Goal: Information Seeking & Learning: Compare options

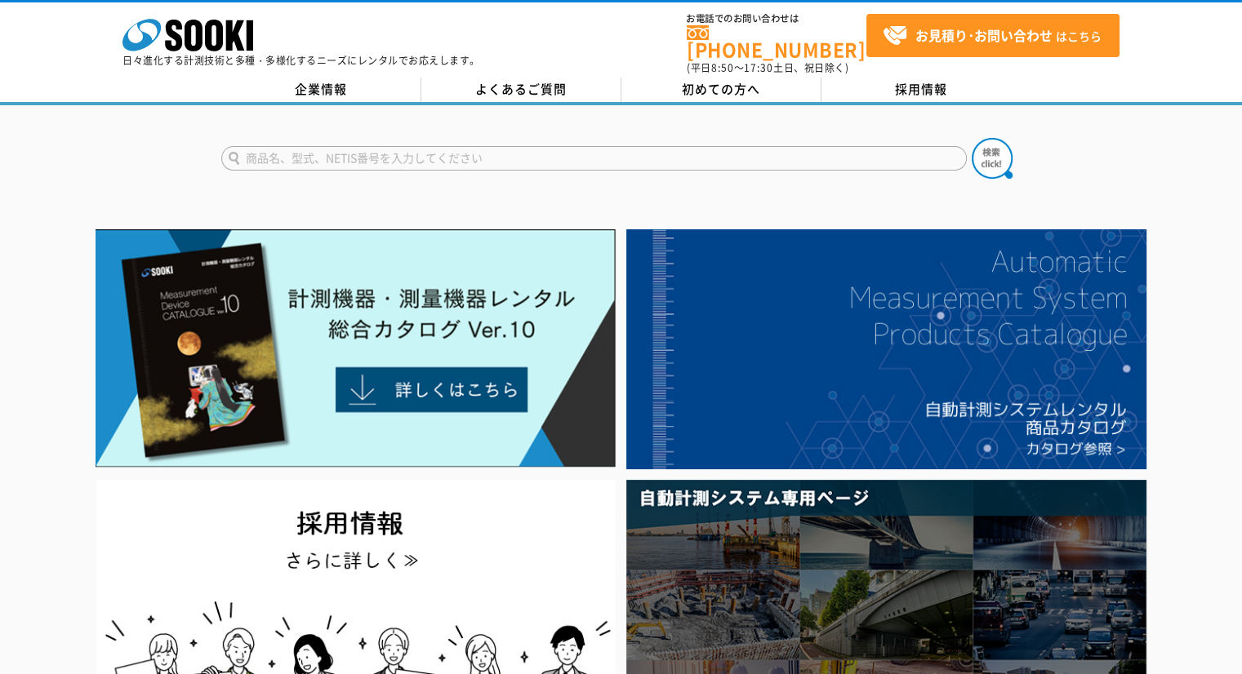
click at [608, 138] on form at bounding box center [621, 161] width 800 height 46
click at [589, 149] on input "text" at bounding box center [593, 158] width 745 height 24
type input "SRFD"
click at [971, 138] on button at bounding box center [991, 158] width 41 height 41
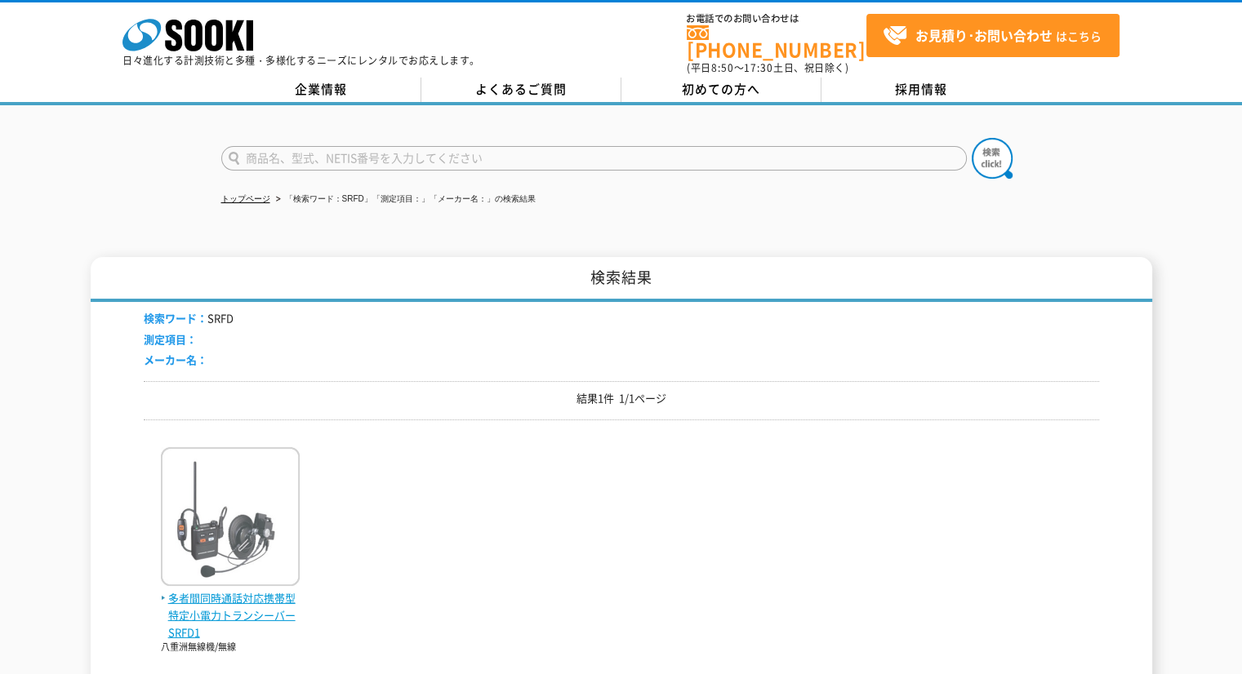
click at [235, 523] on img at bounding box center [230, 518] width 139 height 143
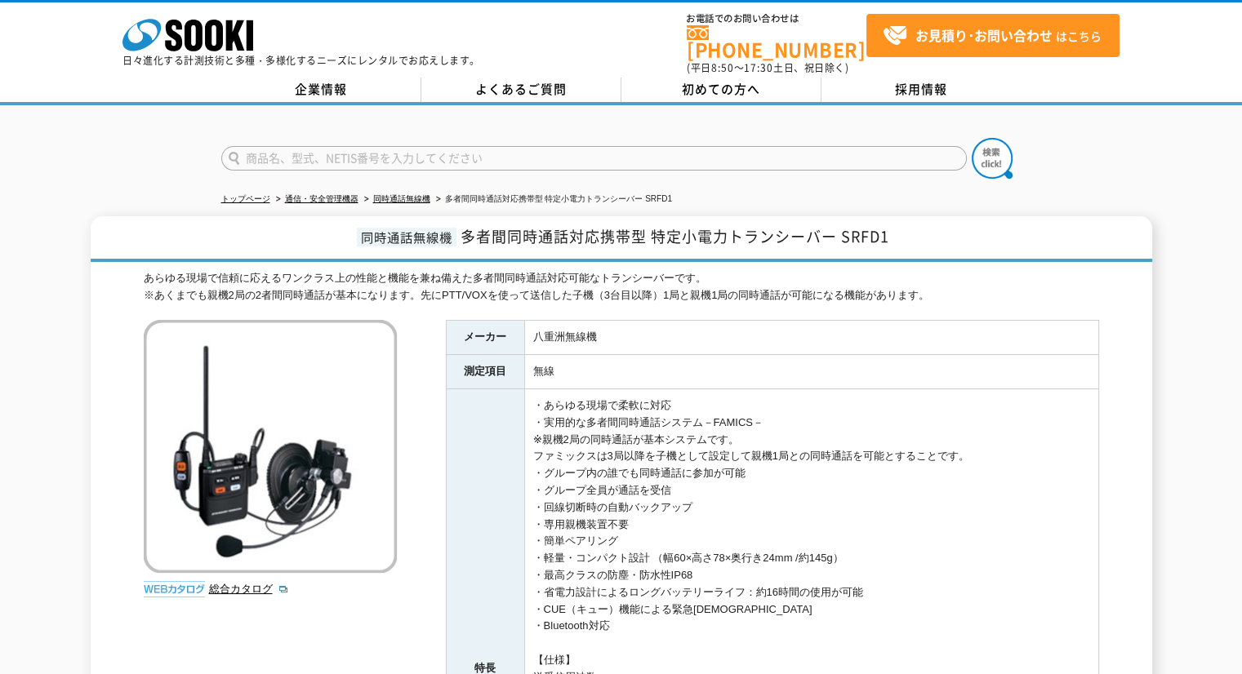
click at [664, 146] on input "text" at bounding box center [593, 158] width 745 height 24
type input "XOS"
click at [971, 138] on button at bounding box center [991, 158] width 41 height 41
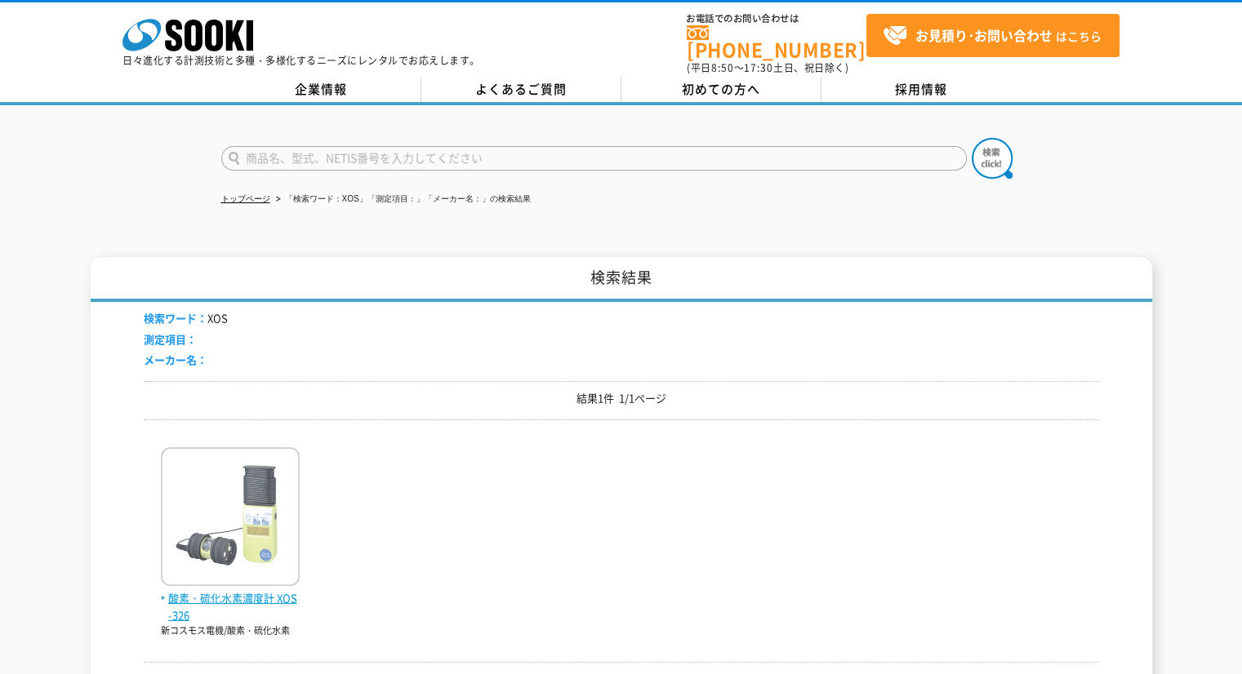
click at [240, 523] on img at bounding box center [230, 518] width 139 height 143
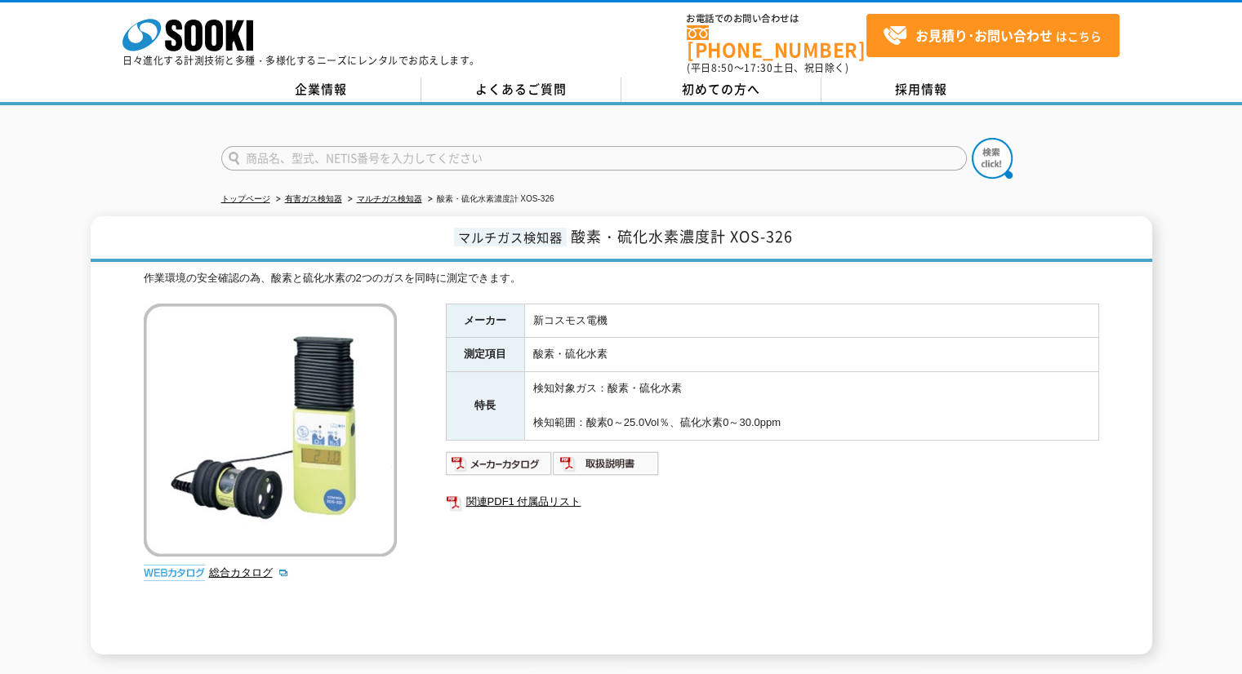
click at [719, 138] on form at bounding box center [621, 161] width 800 height 46
click at [705, 146] on input "text" at bounding box center [593, 158] width 745 height 24
type input "GX"
click at [971, 138] on button at bounding box center [991, 158] width 41 height 41
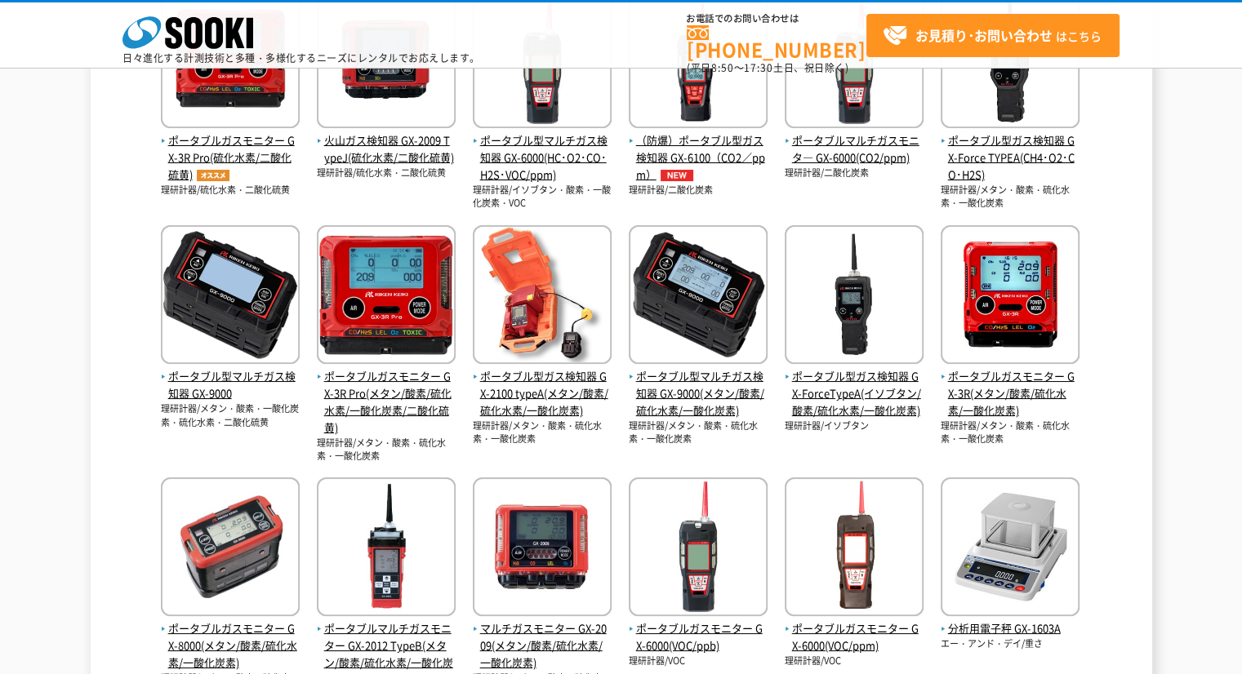
scroll to position [571, 0]
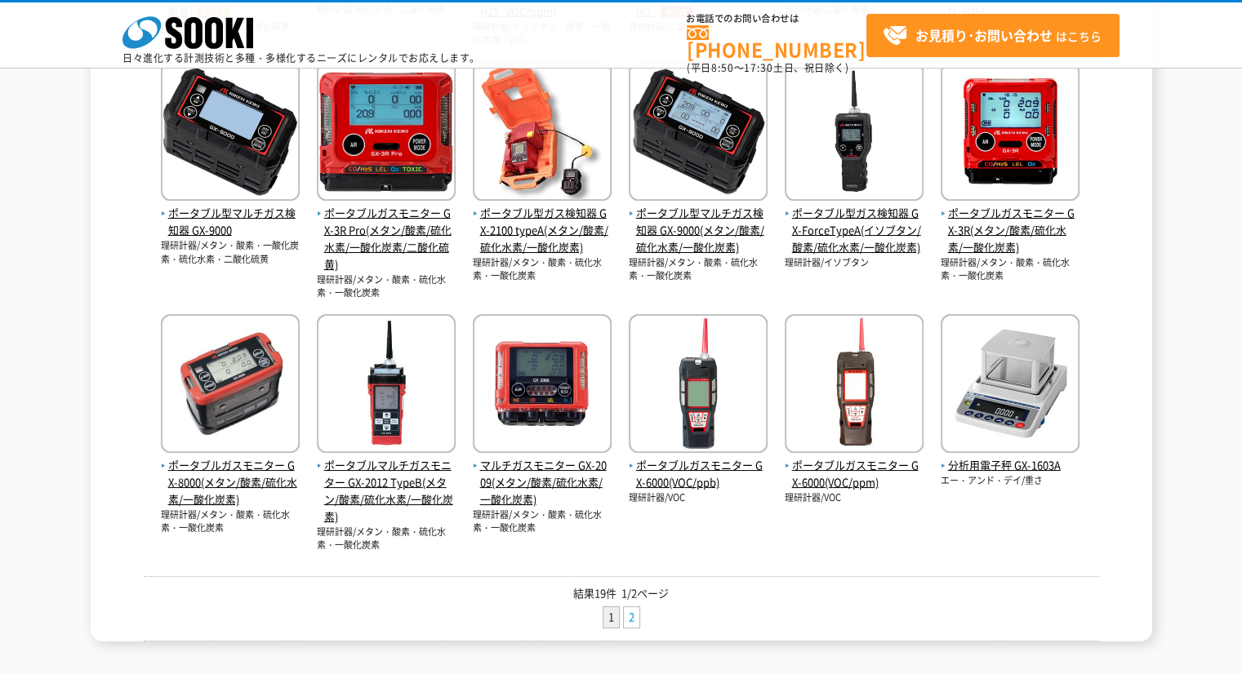
click at [638, 607] on link "2" at bounding box center [632, 617] width 16 height 20
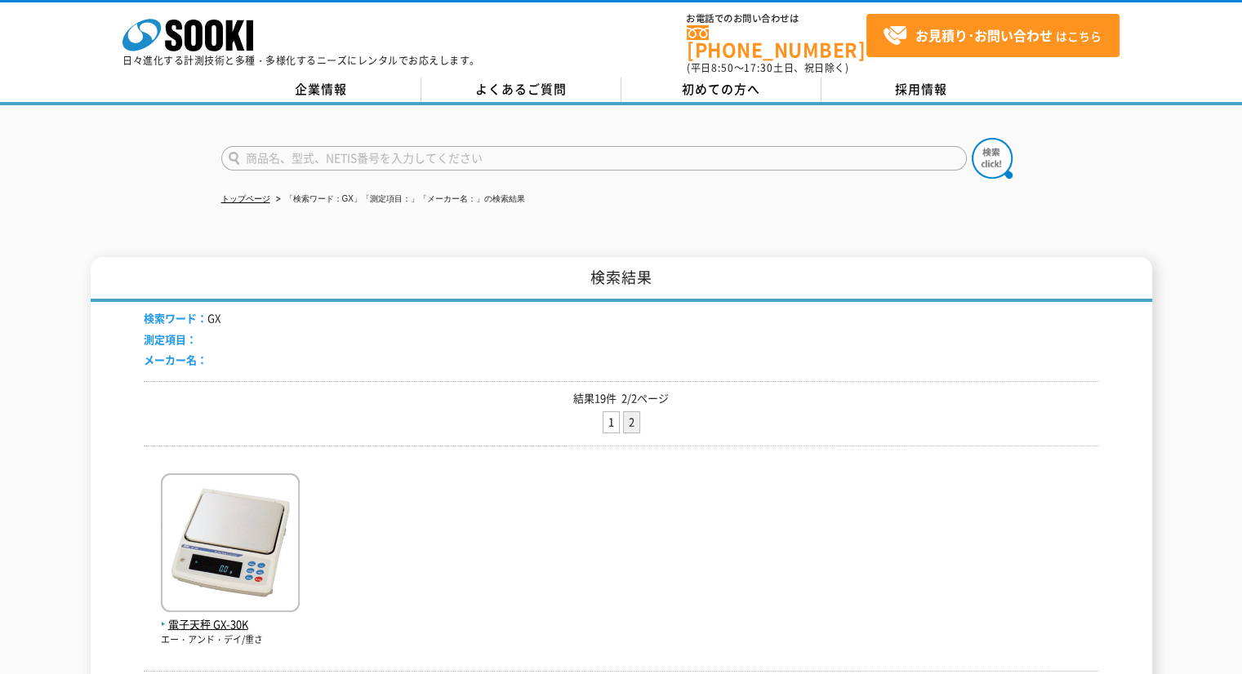
scroll to position [290, 0]
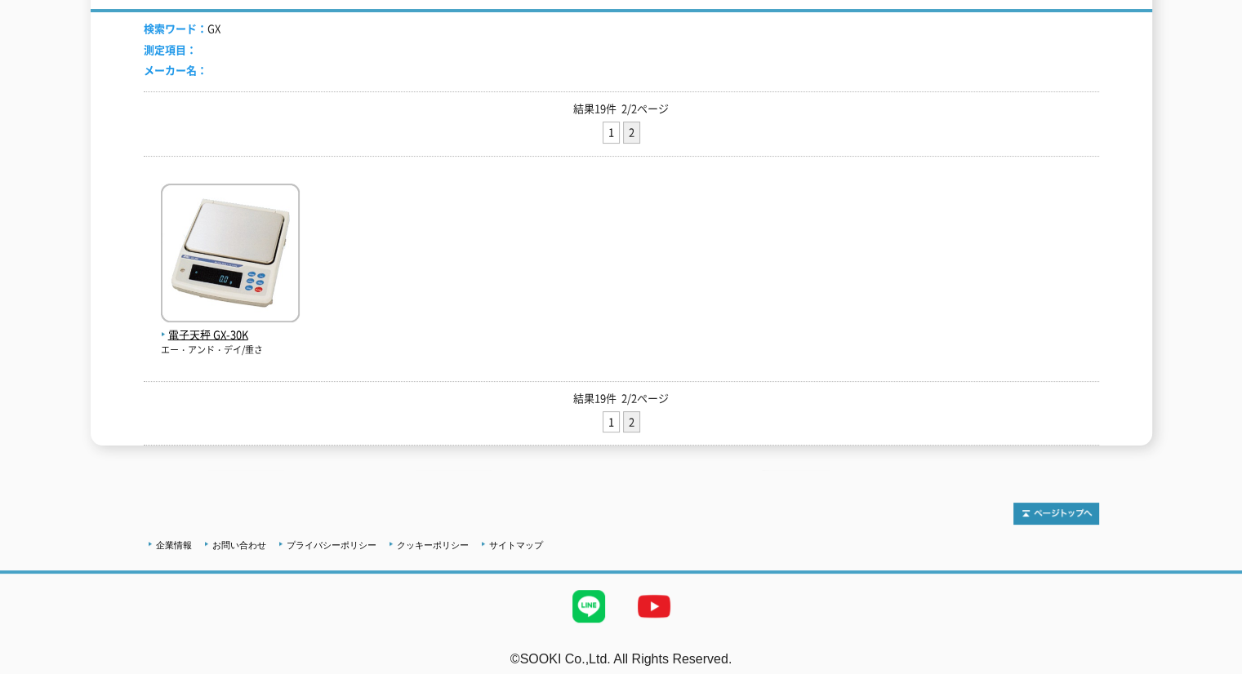
click at [613, 424] on ul "1 2" at bounding box center [621, 424] width 955 height 26
click at [607, 412] on link "1" at bounding box center [611, 422] width 16 height 20
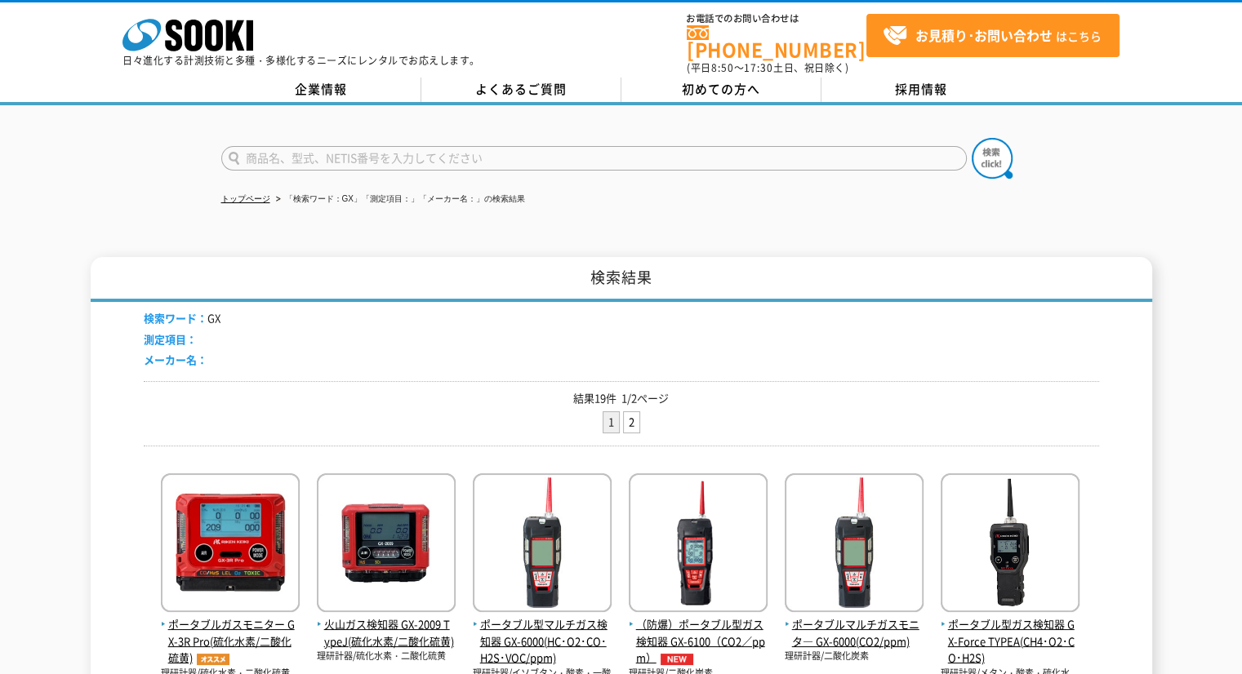
scroll to position [163, 0]
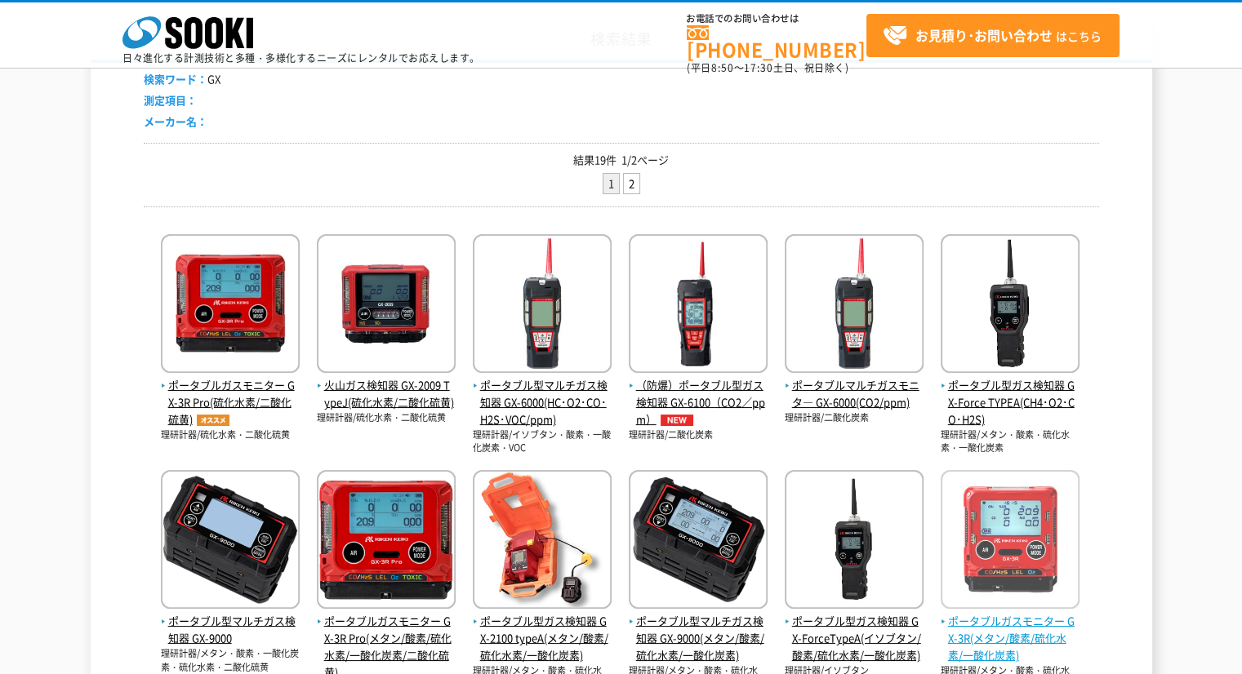
click at [1058, 553] on img at bounding box center [1009, 541] width 139 height 143
